Goal: Task Accomplishment & Management: Use online tool/utility

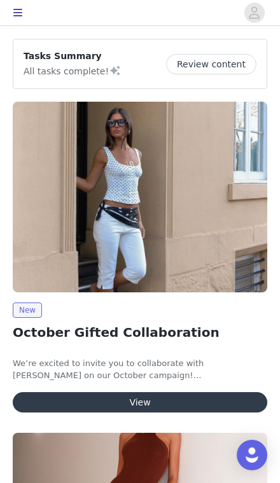
click at [202, 401] on button "View" at bounding box center [140, 402] width 254 height 20
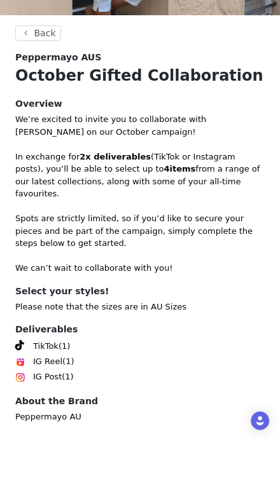
scroll to position [181, 0]
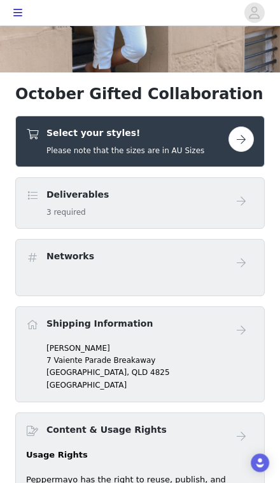
scroll to position [167, 0]
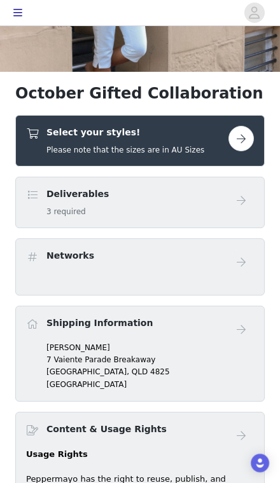
click at [32, 202] on span at bounding box center [32, 195] width 13 height 15
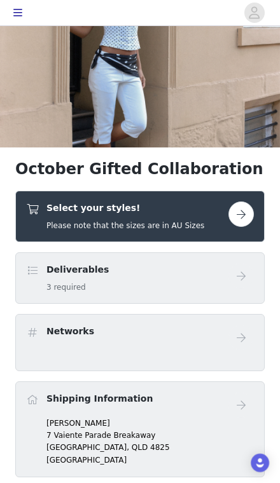
scroll to position [85, 0]
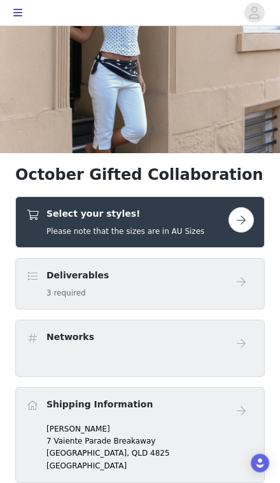
click at [238, 214] on button "button" at bounding box center [240, 219] width 25 height 25
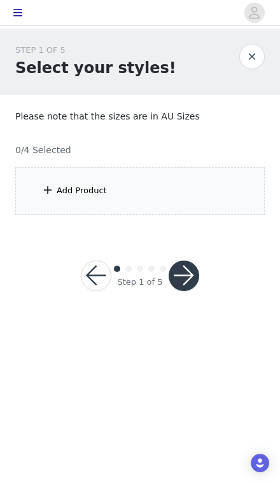
click at [48, 188] on span at bounding box center [47, 189] width 13 height 15
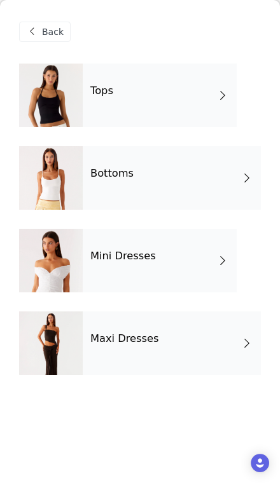
click at [211, 93] on div "Tops" at bounding box center [160, 96] width 154 height 64
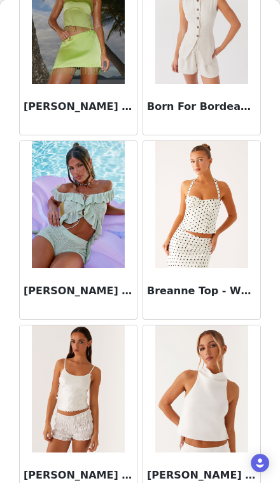
scroll to position [1427, 0]
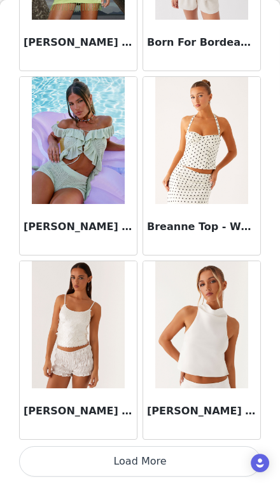
click at [193, 460] on button "Load More" at bounding box center [140, 461] width 242 height 31
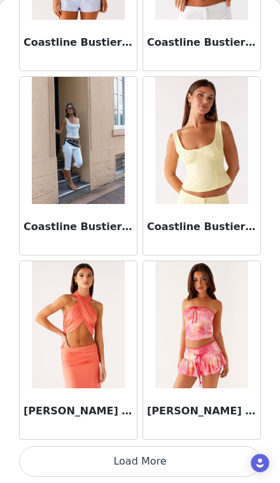
scroll to position [3306, 0]
click at [193, 455] on button "Load More" at bounding box center [140, 461] width 242 height 31
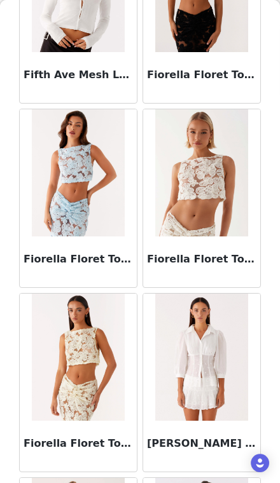
scroll to position [4755, 0]
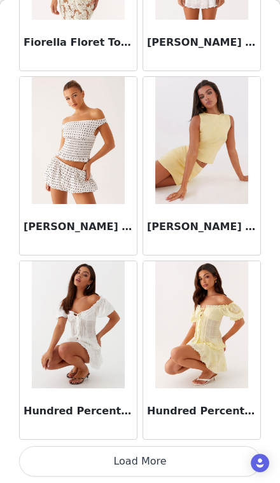
click at [200, 458] on button "Load More" at bounding box center [140, 461] width 242 height 31
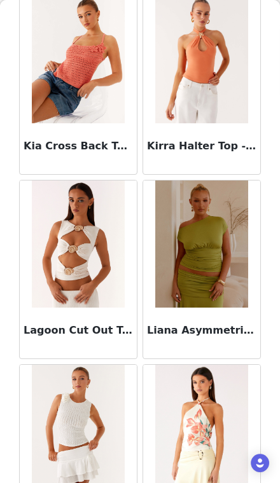
scroll to position [6549, 0]
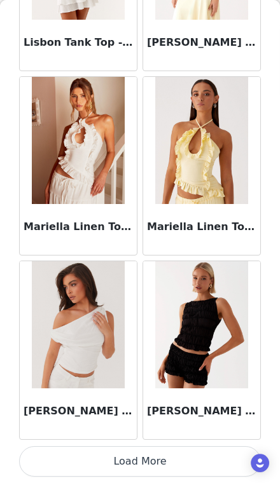
click at [203, 454] on button "Load More" at bounding box center [140, 461] width 242 height 31
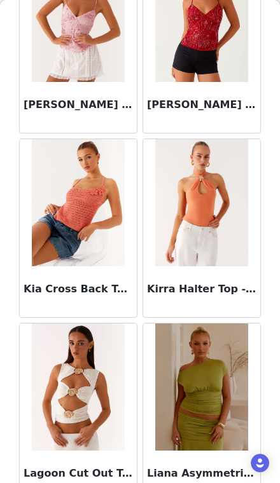
scroll to position [6376, 0]
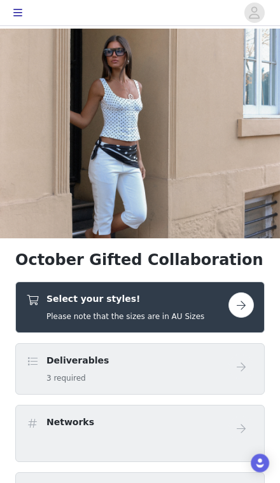
click at [243, 314] on button "button" at bounding box center [240, 304] width 25 height 25
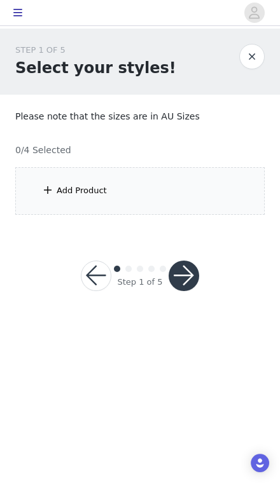
click at [218, 195] on div "Add Product" at bounding box center [139, 191] width 249 height 48
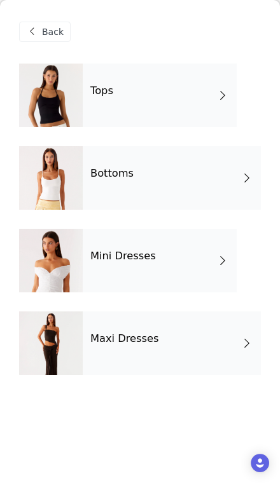
click at [226, 183] on div "Bottoms" at bounding box center [172, 178] width 178 height 64
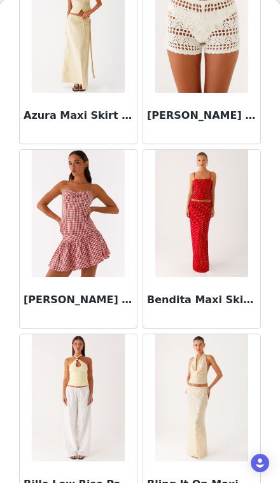
scroll to position [687, 0]
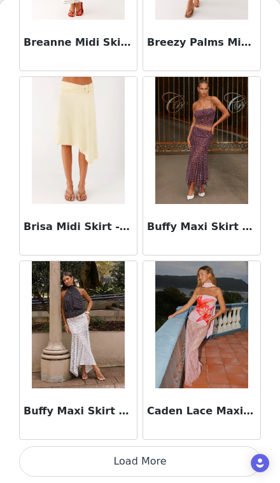
click at [184, 456] on button "Load More" at bounding box center [140, 461] width 242 height 31
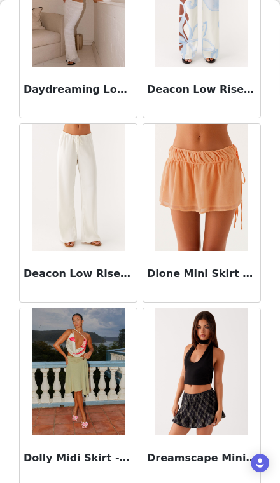
scroll to position [3261, 0]
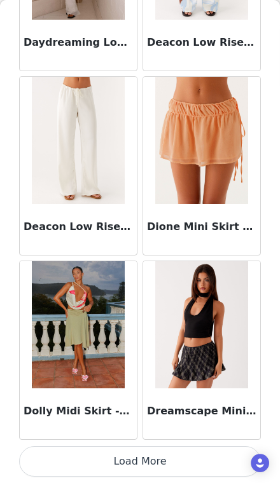
click at [195, 457] on button "Load More" at bounding box center [140, 461] width 242 height 31
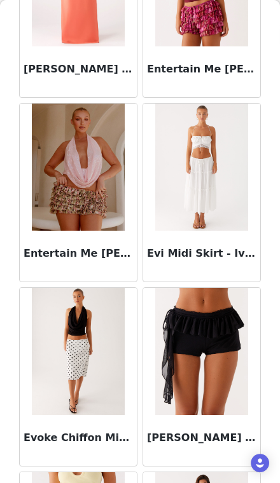
scroll to position [3860, 0]
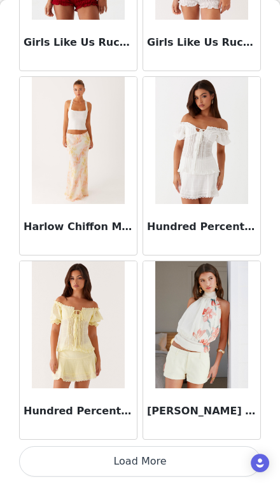
click at [197, 459] on button "Load More" at bounding box center [140, 461] width 242 height 31
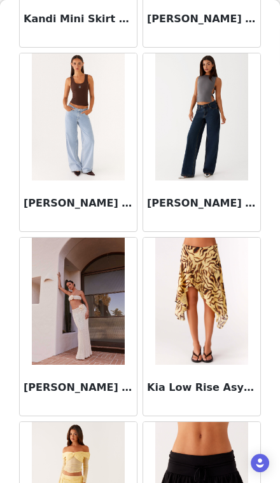
scroll to position [5907, 0]
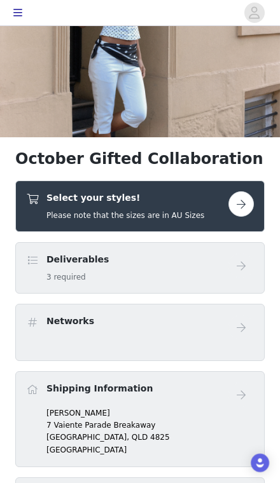
scroll to position [101, 0]
click at [248, 202] on button "button" at bounding box center [240, 203] width 25 height 25
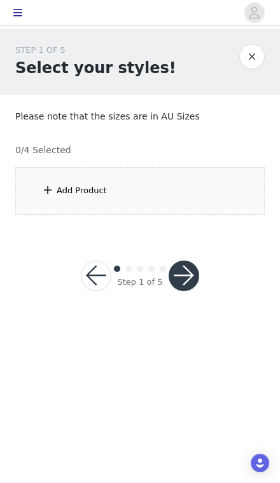
click at [221, 191] on div "Add Product" at bounding box center [139, 191] width 249 height 48
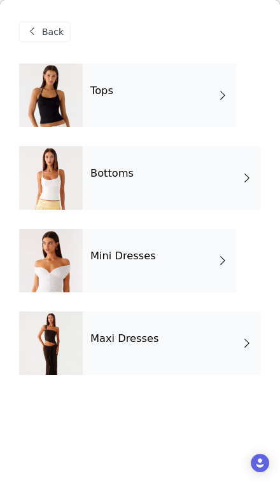
click at [214, 255] on div "Mini Dresses" at bounding box center [160, 261] width 154 height 64
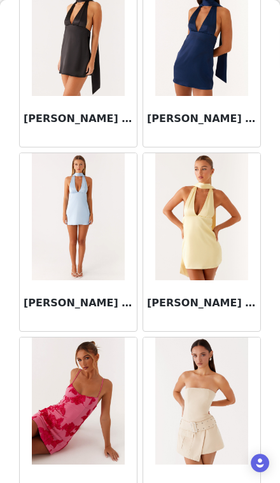
scroll to position [1388, 0]
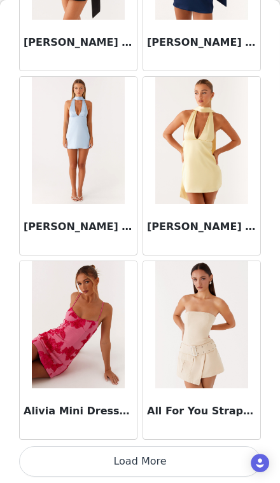
click at [80, 453] on button "Load More" at bounding box center [140, 461] width 242 height 31
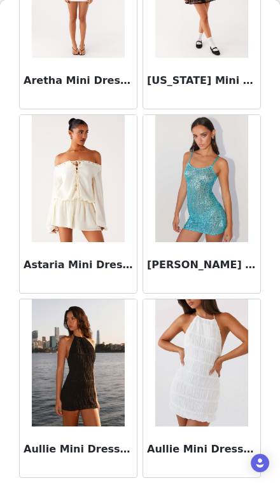
scroll to position [3292, 0]
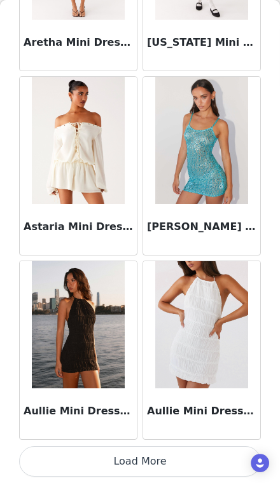
click at [79, 460] on button "Load More" at bounding box center [140, 461] width 242 height 31
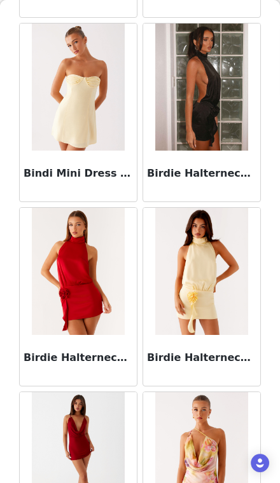
scroll to position [5069, 0]
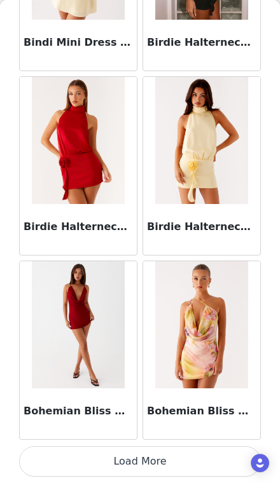
click at [91, 463] on button "Load More" at bounding box center [140, 461] width 242 height 31
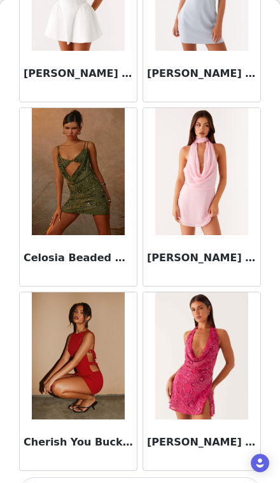
scroll to position [6961, 0]
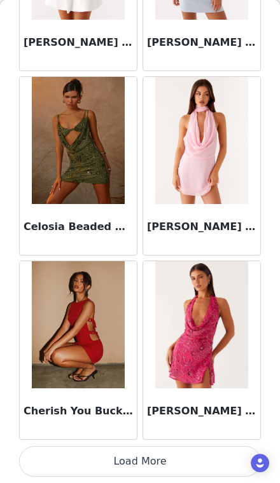
click at [90, 468] on button "Load More" at bounding box center [140, 461] width 242 height 31
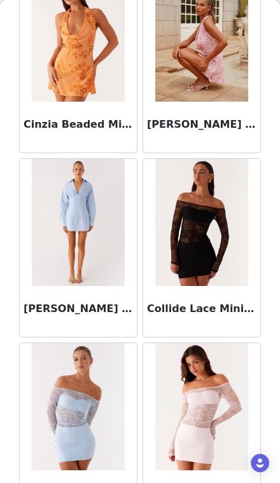
scroll to position [7454, 0]
